Goal: Information Seeking & Learning: Learn about a topic

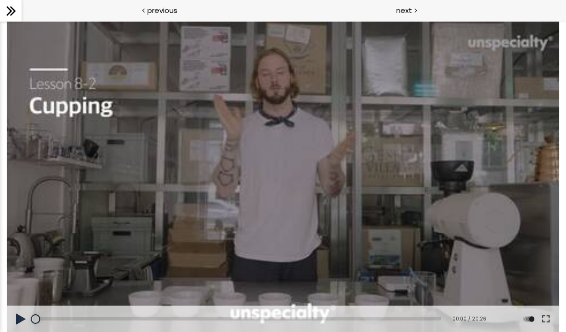
click at [164, 222] on div at bounding box center [283, 176] width 552 height 311
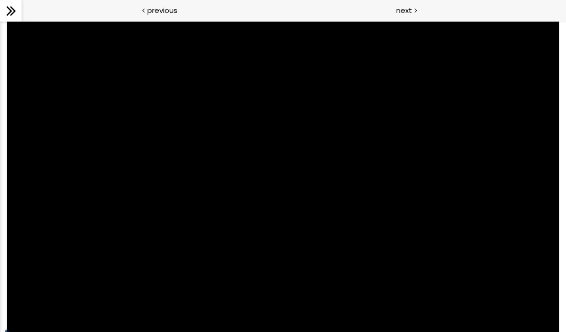
click at [329, 192] on div at bounding box center [283, 176] width 552 height 311
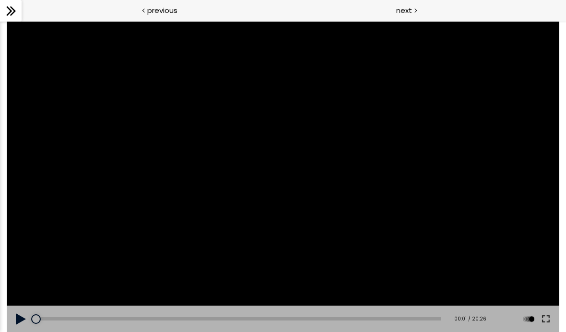
click at [271, 191] on div at bounding box center [283, 176] width 552 height 311
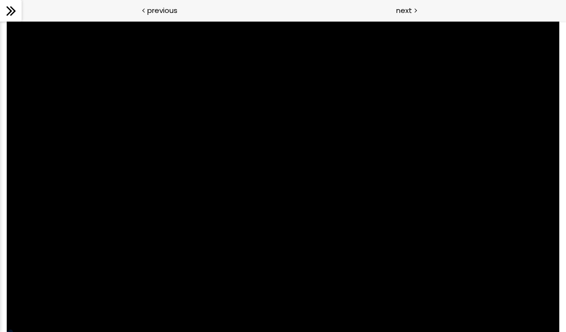
click at [1, 7] on div at bounding box center [11, 11] width 22 height 22
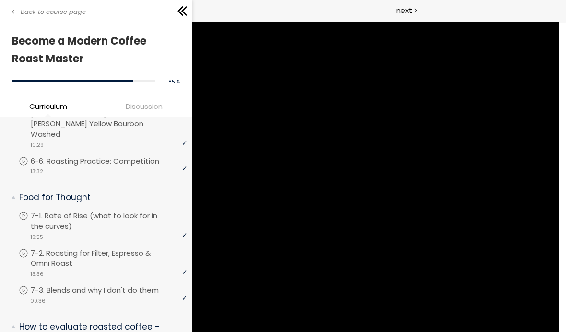
scroll to position [732, 0]
click at [174, 16] on div at bounding box center [138, 11] width 104 height 14
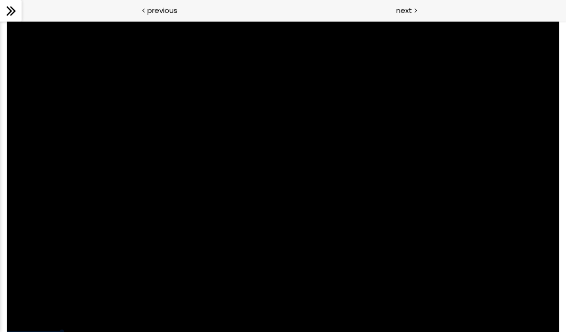
click at [224, 276] on div at bounding box center [283, 176] width 552 height 311
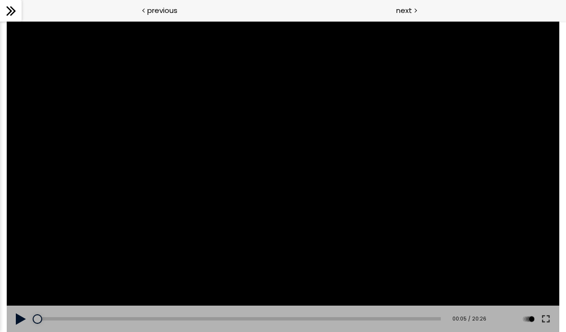
click at [38, 317] on div at bounding box center [38, 319] width 10 height 10
click at [20, 309] on button at bounding box center [21, 318] width 29 height 27
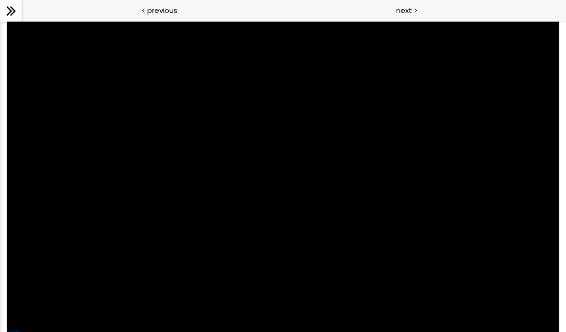
click at [456, 251] on div at bounding box center [283, 176] width 552 height 311
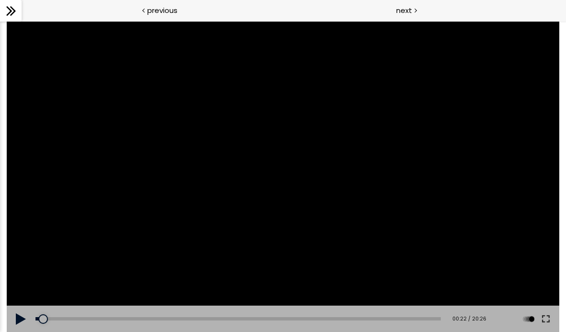
click at [542, 318] on button at bounding box center [545, 318] width 17 height 27
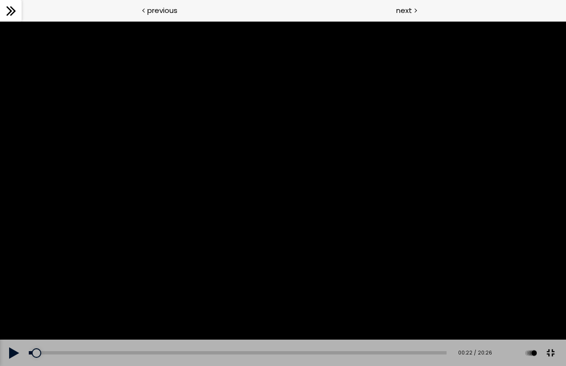
click at [288, 208] on div at bounding box center [283, 193] width 566 height 345
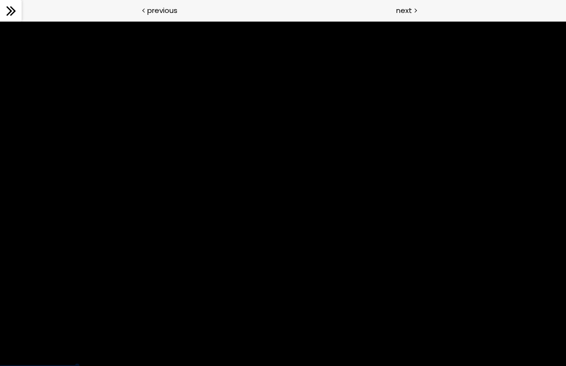
click at [273, 331] on div at bounding box center [283, 193] width 566 height 345
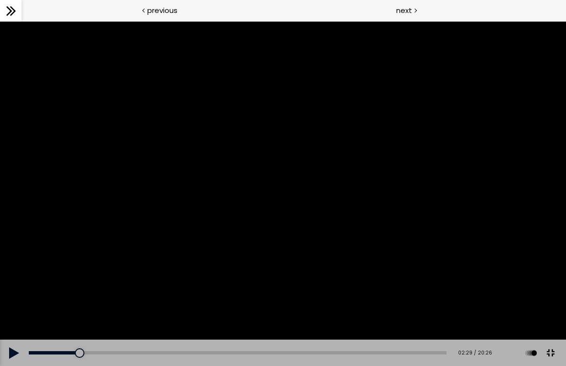
click at [83, 331] on div at bounding box center [80, 353] width 10 height 10
click at [6, 331] on button at bounding box center [14, 352] width 29 height 27
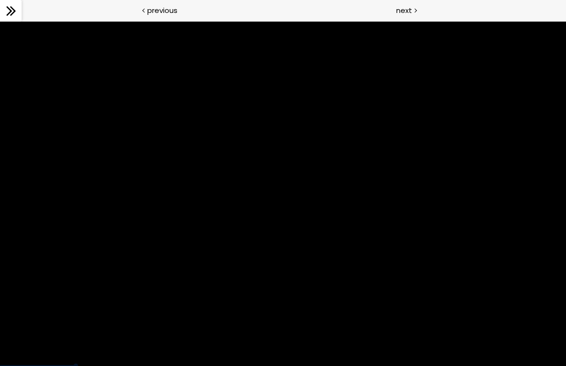
click at [73, 331] on div at bounding box center [283, 193] width 566 height 345
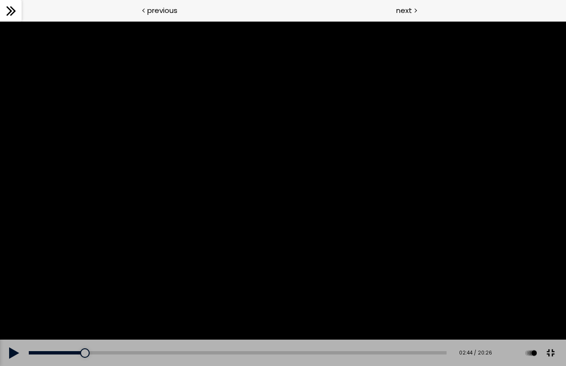
click at [71, 331] on div "02:04" at bounding box center [238, 352] width 418 height 3
click at [74, 331] on div at bounding box center [71, 353] width 10 height 10
click at [17, 331] on button at bounding box center [14, 352] width 29 height 27
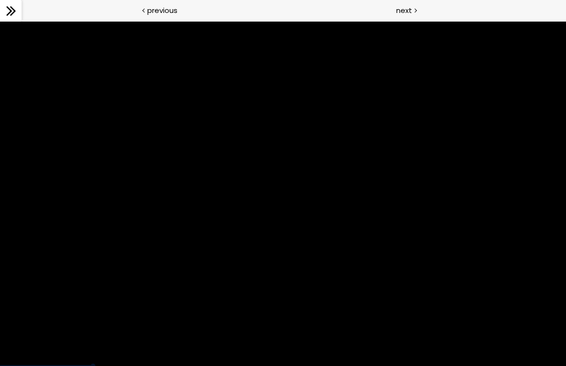
click at [310, 310] on div at bounding box center [283, 193] width 566 height 345
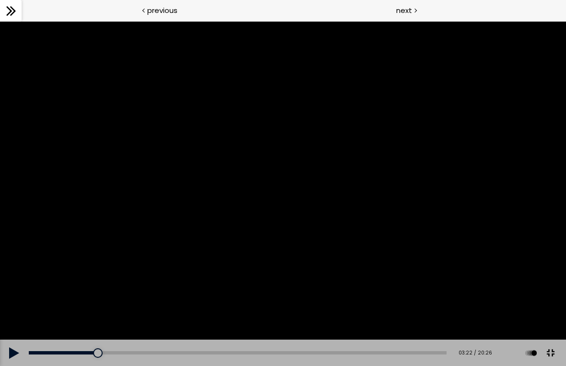
click at [85, 331] on div "02:11" at bounding box center [238, 352] width 418 height 3
click at [89, 331] on div at bounding box center [85, 353] width 10 height 10
click at [2, 331] on button at bounding box center [14, 352] width 29 height 27
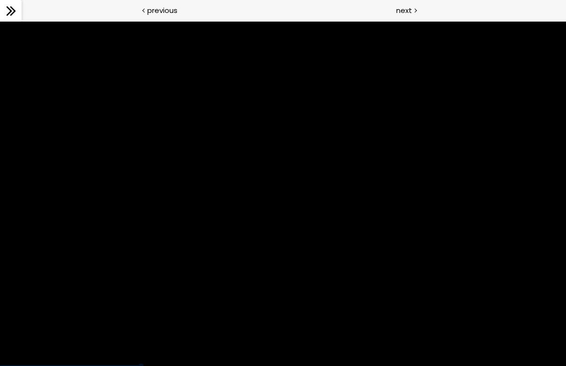
click at [226, 205] on div at bounding box center [283, 193] width 566 height 345
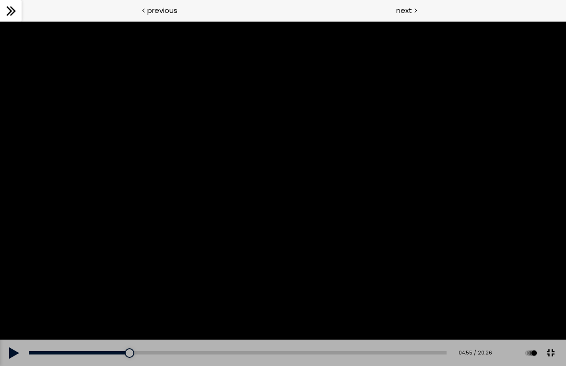
click at [135, 331] on div "05:09" at bounding box center [238, 352] width 418 height 3
click at [11, 331] on button at bounding box center [14, 352] width 29 height 27
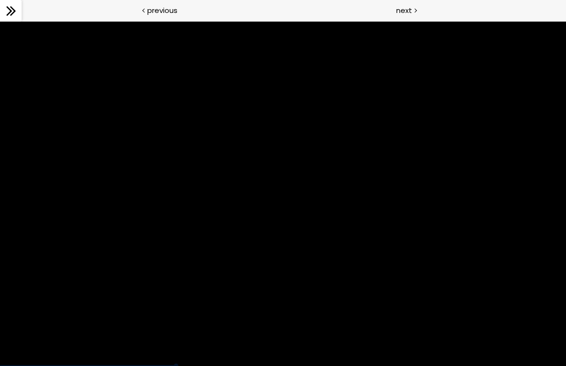
click at [249, 224] on div at bounding box center [283, 193] width 566 height 345
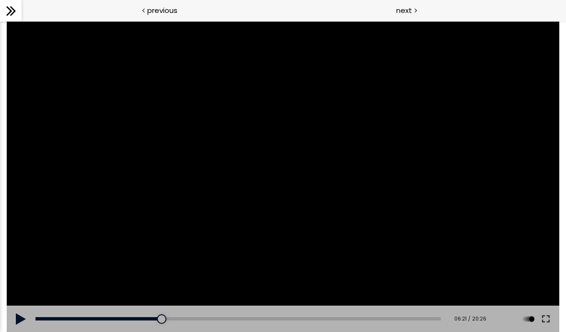
click at [148, 219] on div at bounding box center [283, 176] width 552 height 311
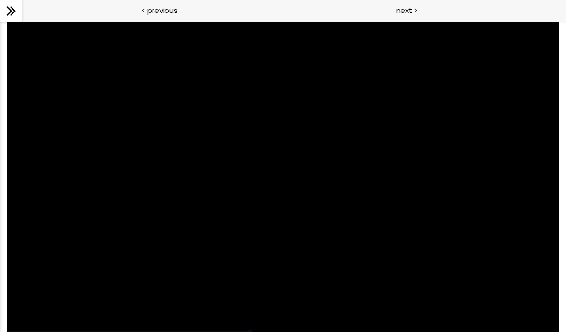
click at [270, 152] on div at bounding box center [283, 176] width 552 height 311
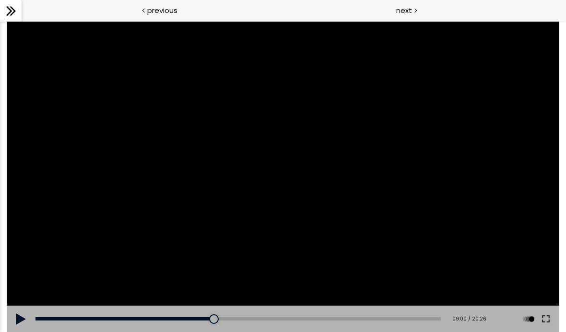
click at [299, 179] on div at bounding box center [283, 176] width 552 height 311
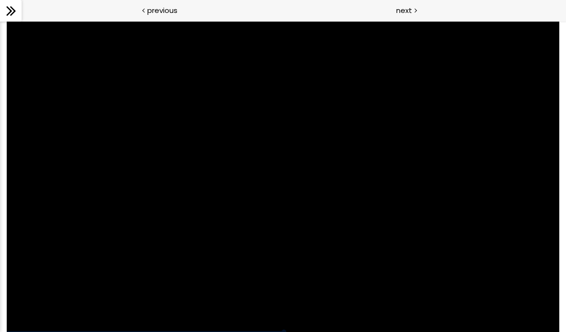
click at [260, 163] on div at bounding box center [283, 176] width 552 height 311
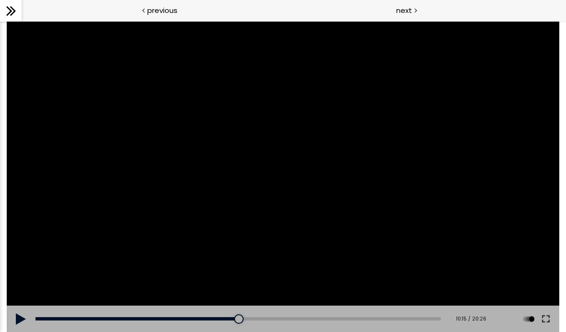
click at [266, 147] on div at bounding box center [283, 176] width 552 height 311
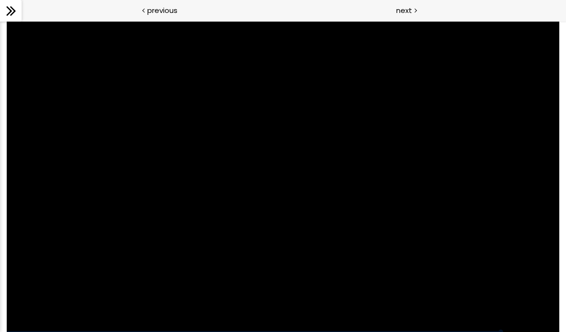
click at [251, 203] on div at bounding box center [283, 176] width 552 height 311
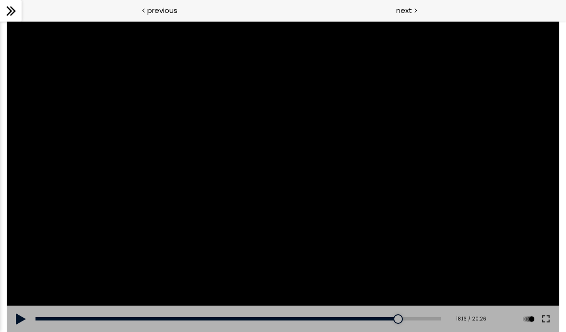
click at [222, 191] on div at bounding box center [283, 176] width 552 height 311
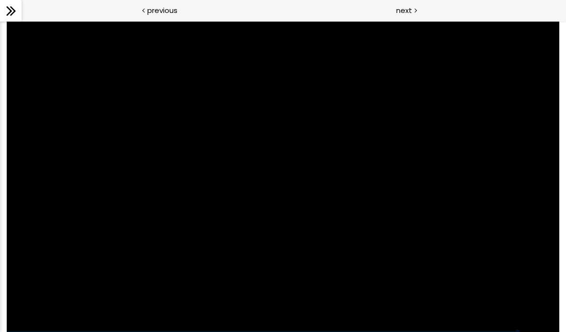
click at [311, 270] on div at bounding box center [283, 176] width 552 height 311
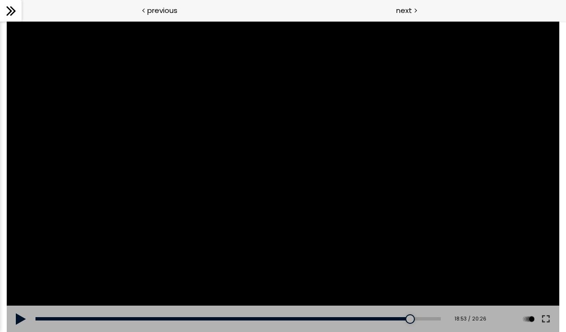
click at [400, 317] on div "18:13" at bounding box center [237, 318] width 405 height 3
click at [24, 319] on button at bounding box center [21, 318] width 29 height 27
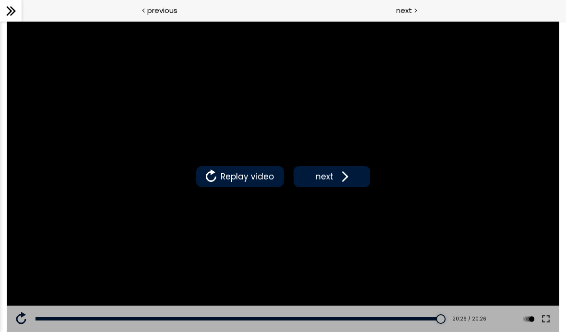
click at [331, 176] on span "next" at bounding box center [324, 176] width 23 height 12
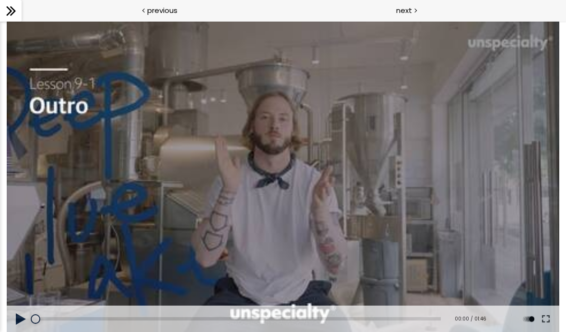
click at [253, 187] on div at bounding box center [283, 176] width 552 height 311
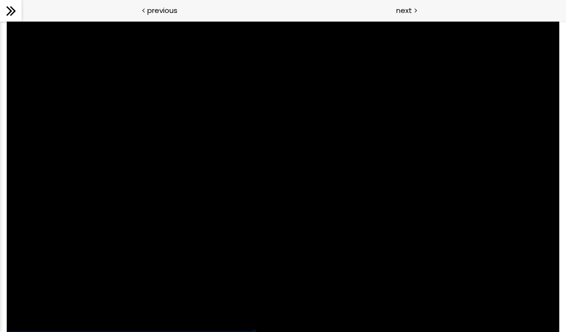
click at [365, 197] on div at bounding box center [283, 176] width 552 height 311
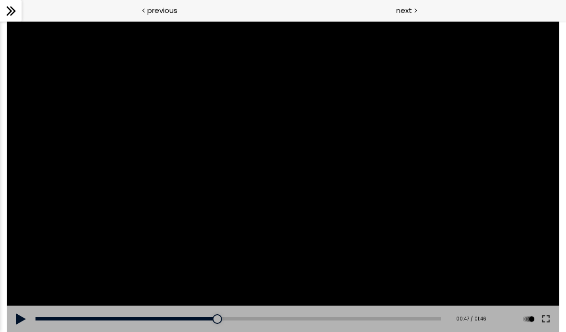
click at [283, 162] on div at bounding box center [283, 176] width 552 height 311
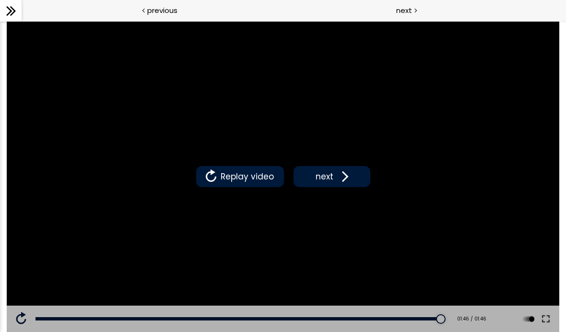
click at [315, 169] on button "next" at bounding box center [331, 176] width 77 height 21
